Goal: Task Accomplishment & Management: Manage account settings

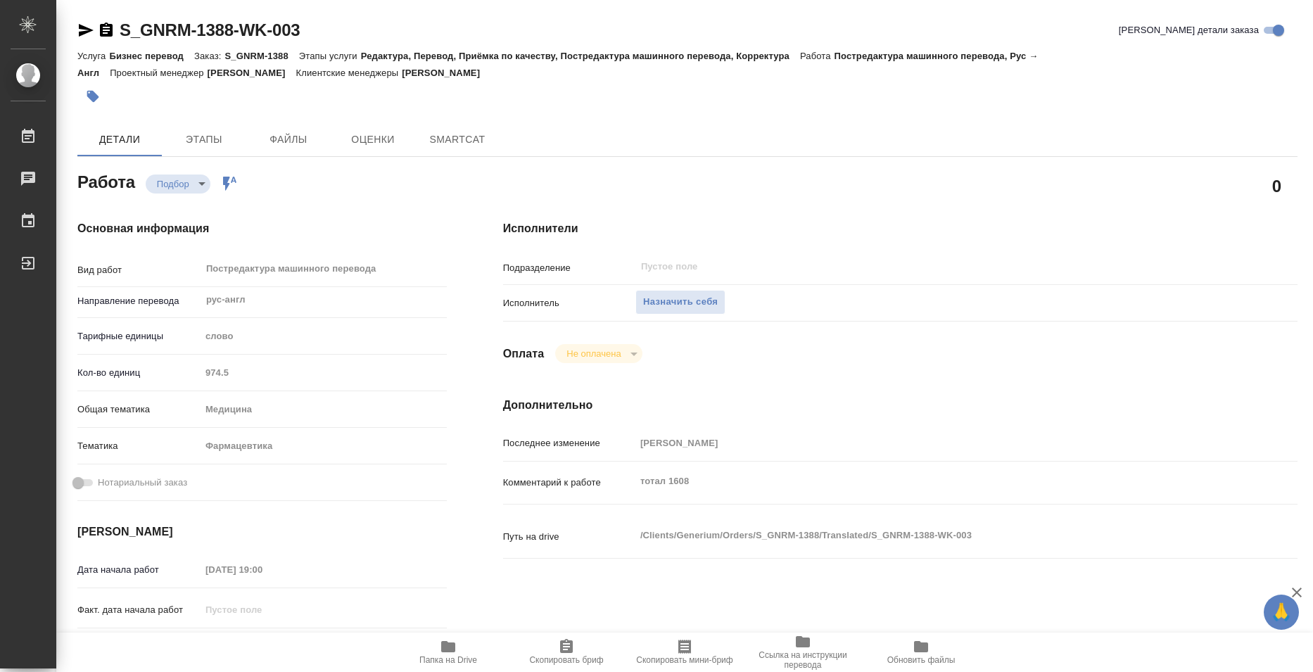
type textarea "x"
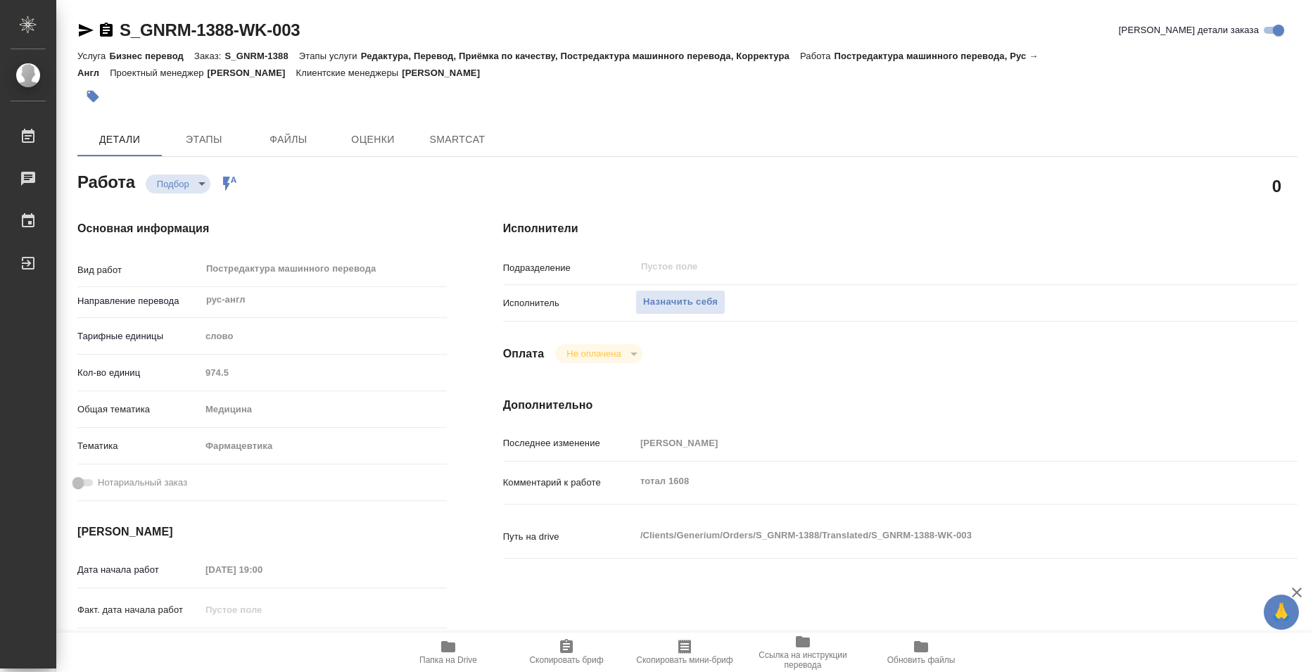
type textarea "x"
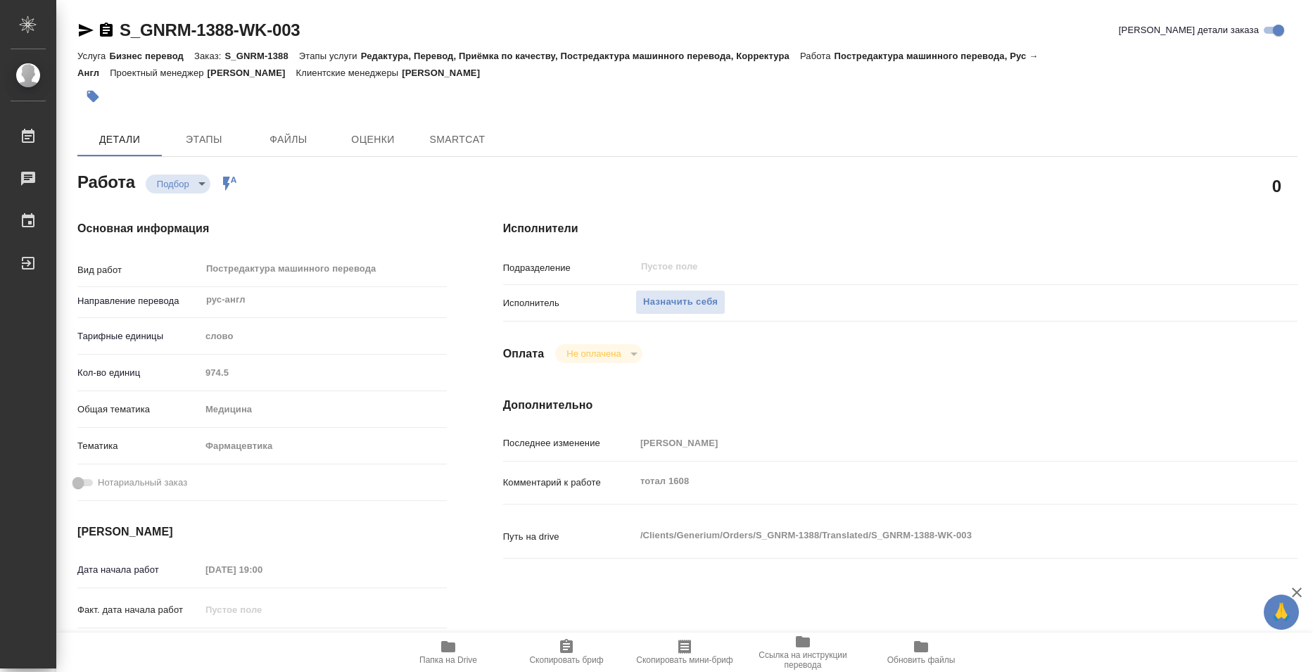
type textarea "x"
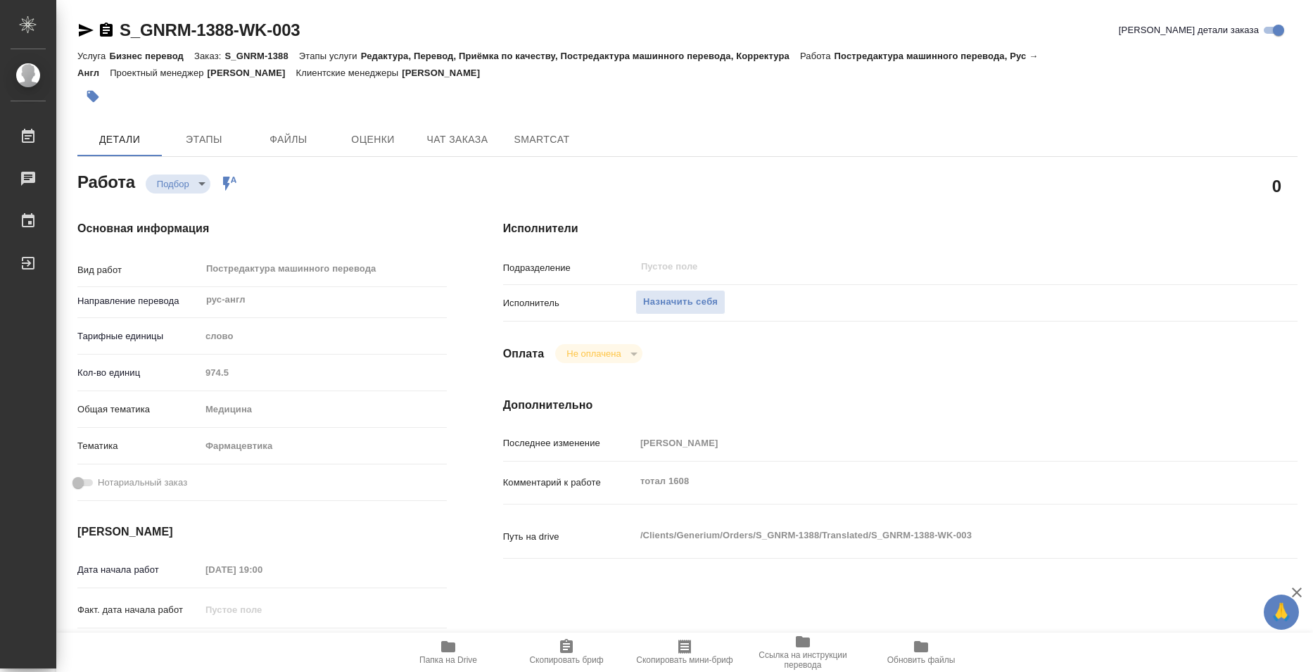
scroll to position [70, 0]
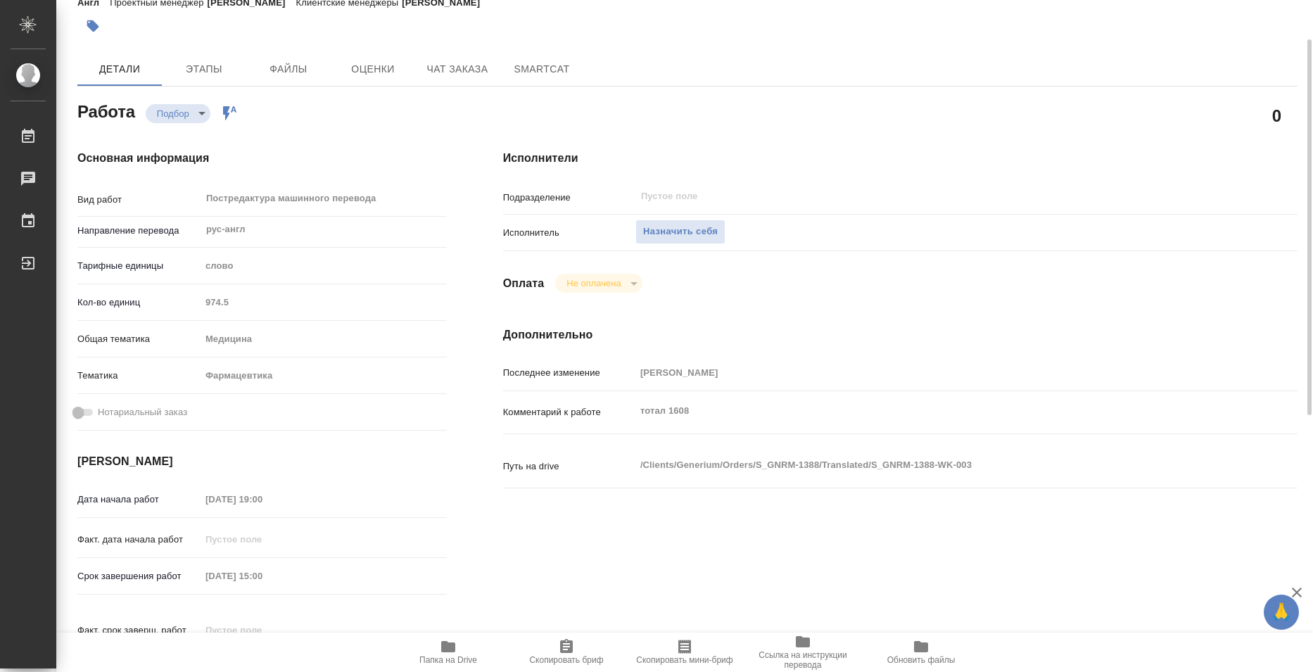
type textarea "x"
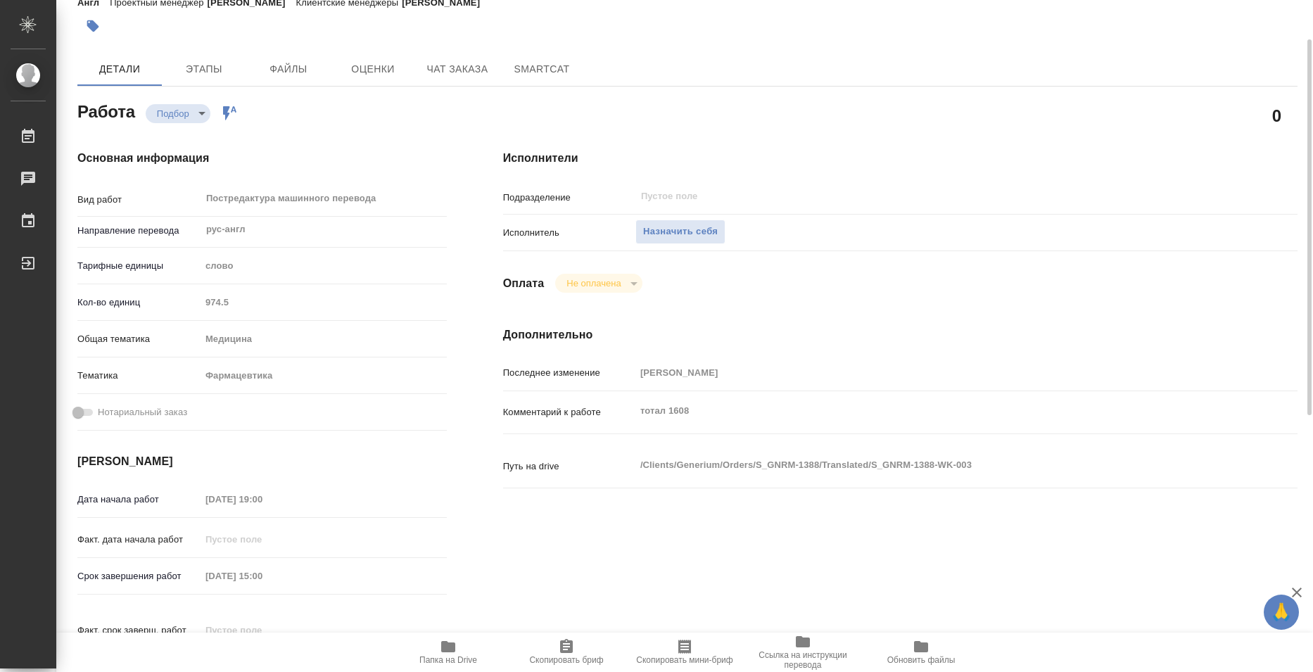
type textarea "x"
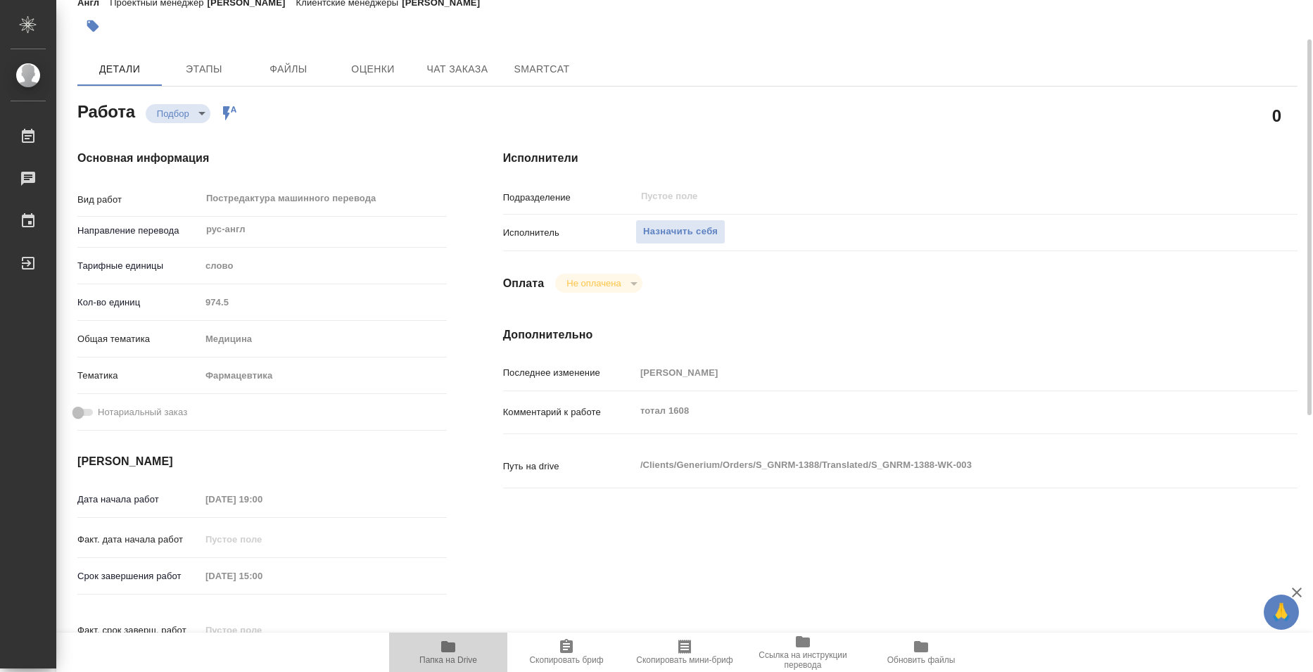
click at [448, 645] on icon "button" at bounding box center [448, 646] width 14 height 11
click at [709, 224] on span "Назначить себя" at bounding box center [680, 232] width 75 height 16
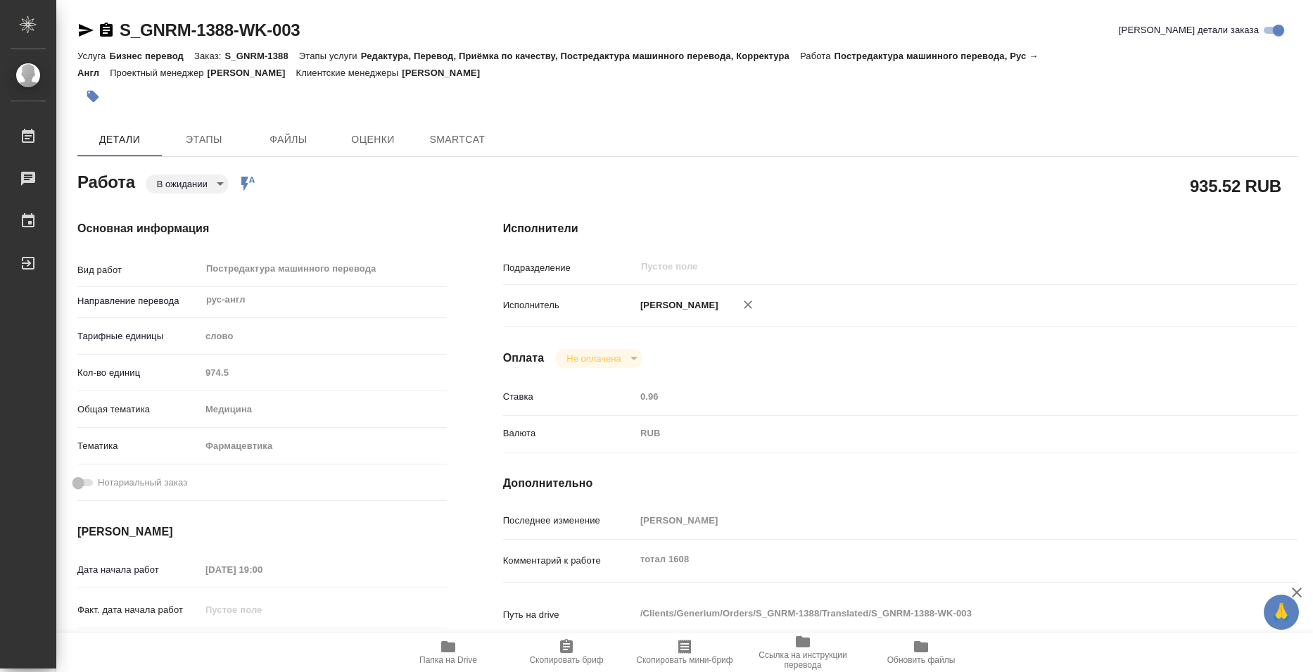
type textarea "x"
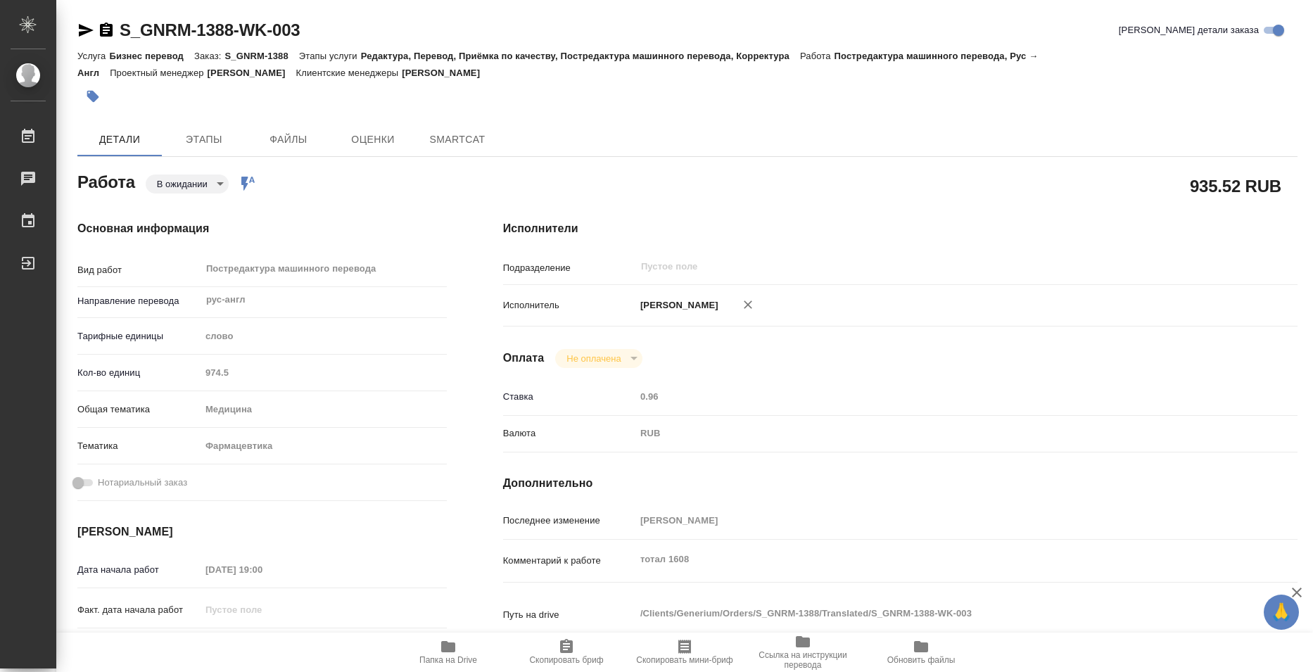
type textarea "x"
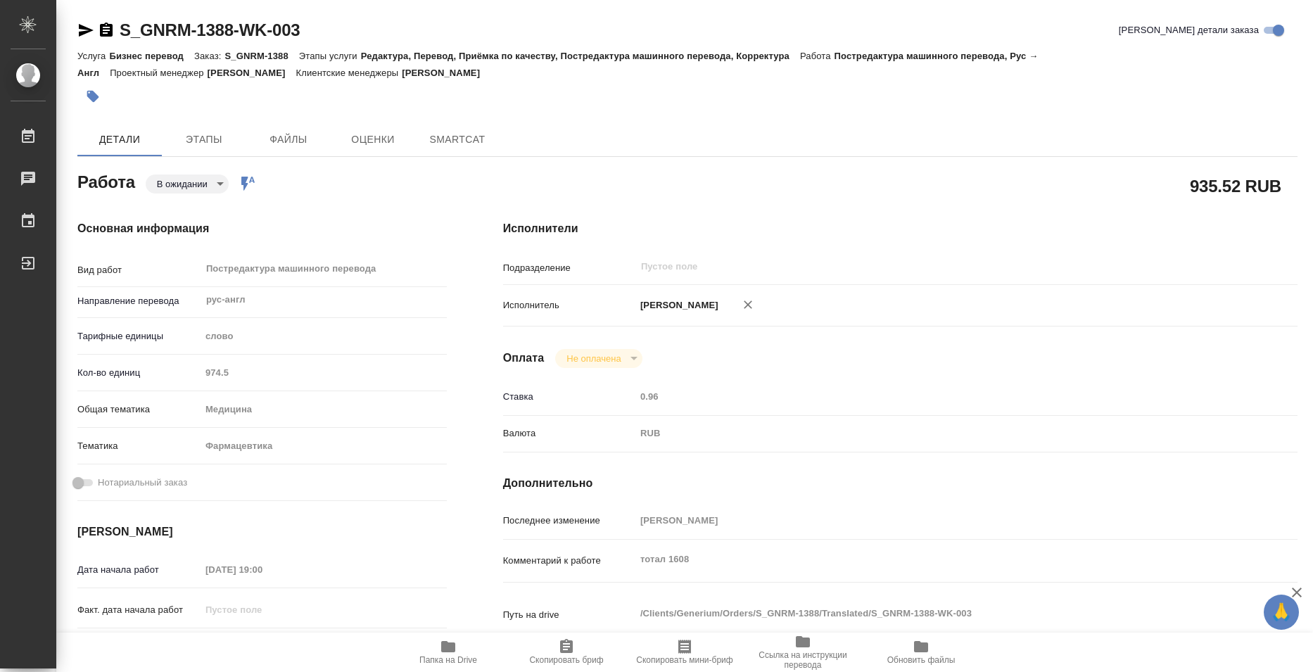
type textarea "x"
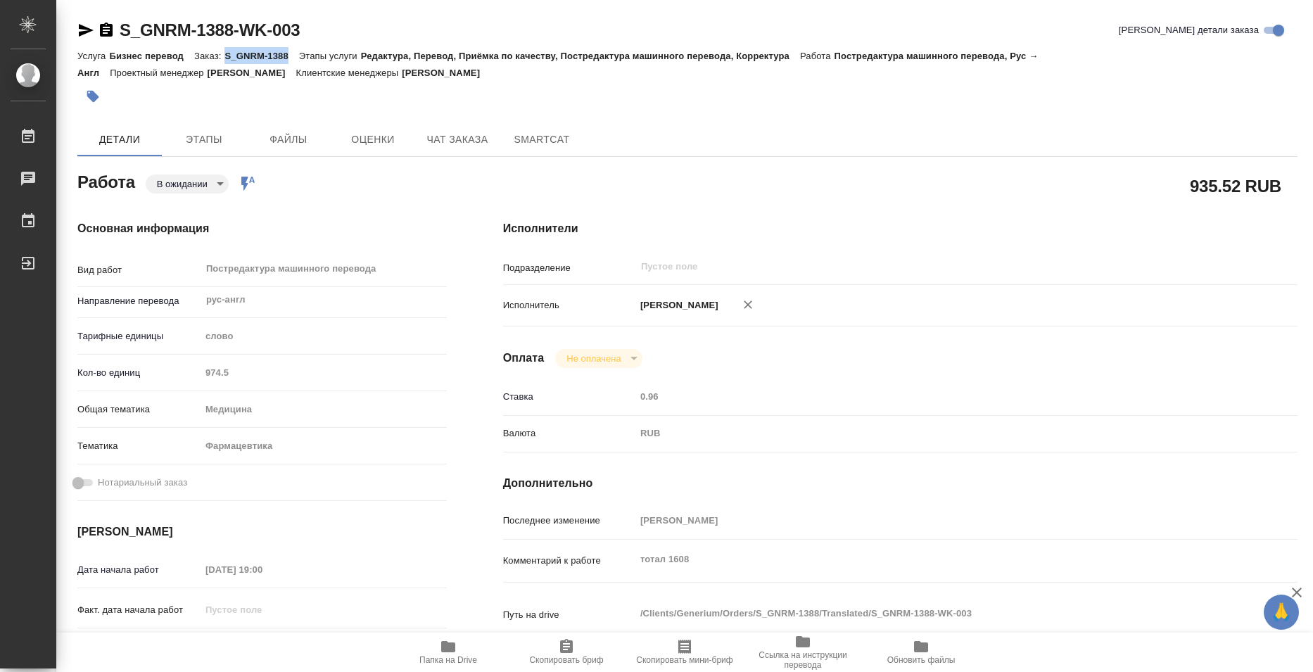
type textarea "x"
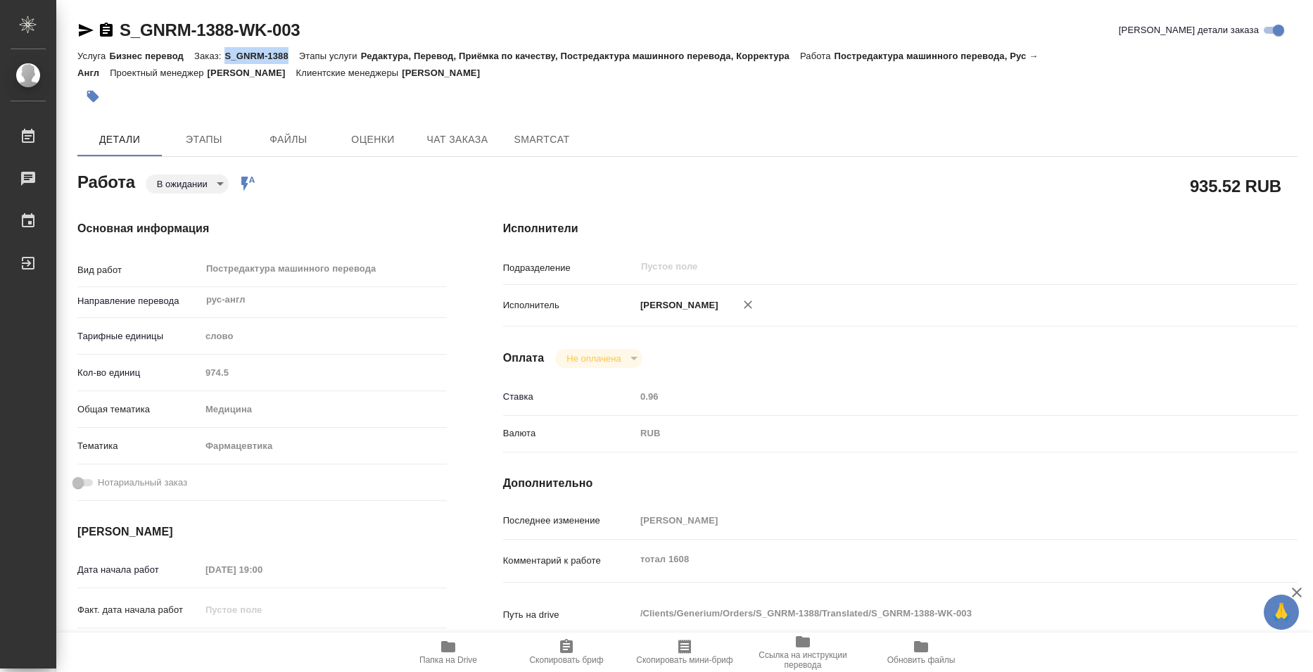
drag, startPoint x: 230, startPoint y: 58, endPoint x: 291, endPoint y: 60, distance: 60.5
click at [291, 60] on p "S_GNRM-1388" at bounding box center [262, 56] width 74 height 11
copy p "S_GNRM-1388"
type textarea "x"
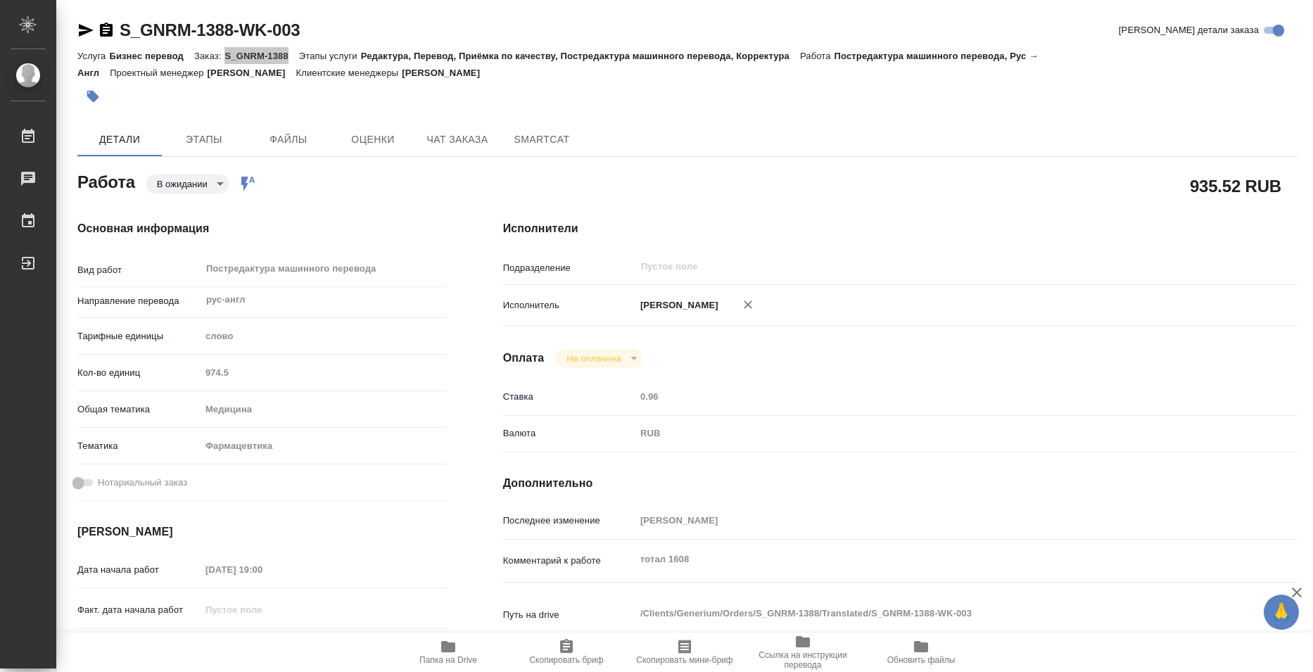
type textarea "x"
